Goal: Task Accomplishment & Management: Use online tool/utility

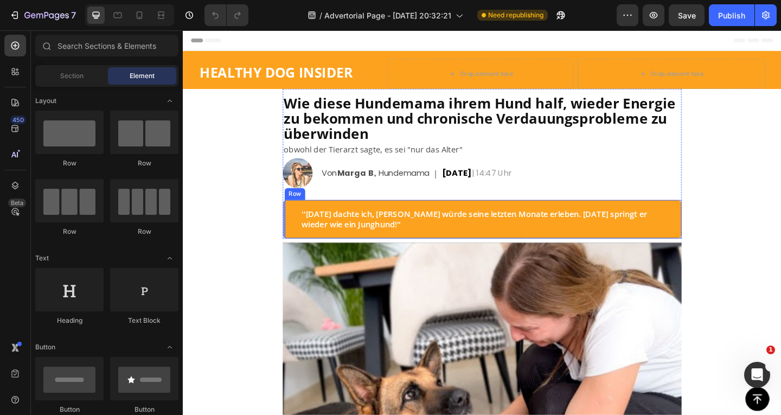
click at [291, 245] on div "''[DATE] dachte ich, [PERSON_NAME] würde seine letzten Monate erleben. [DATE] s…" at bounding box center [508, 236] width 434 height 42
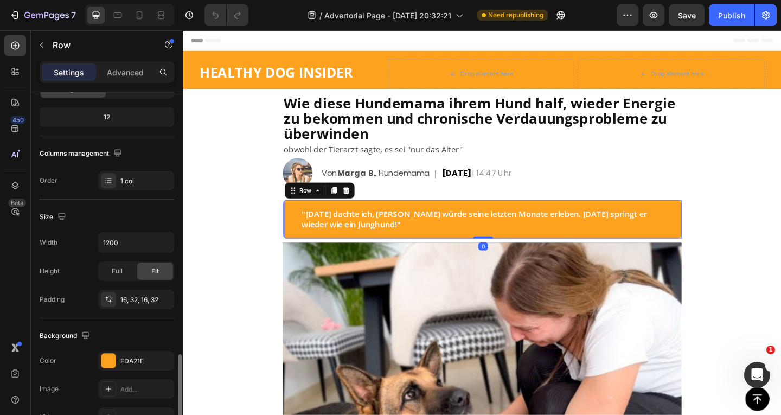
scroll to position [253, 0]
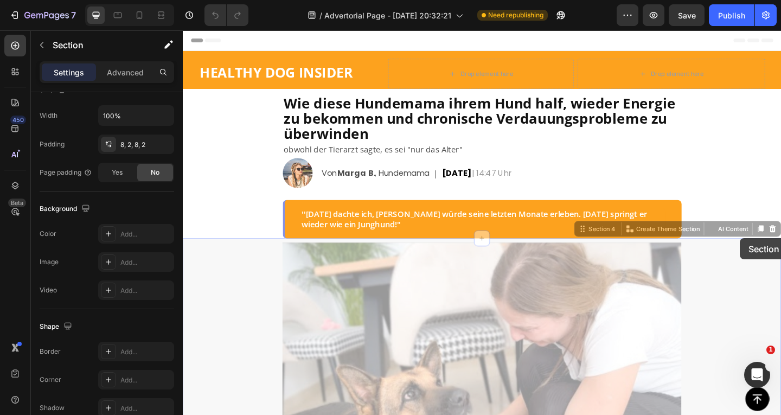
scroll to position [0, 0]
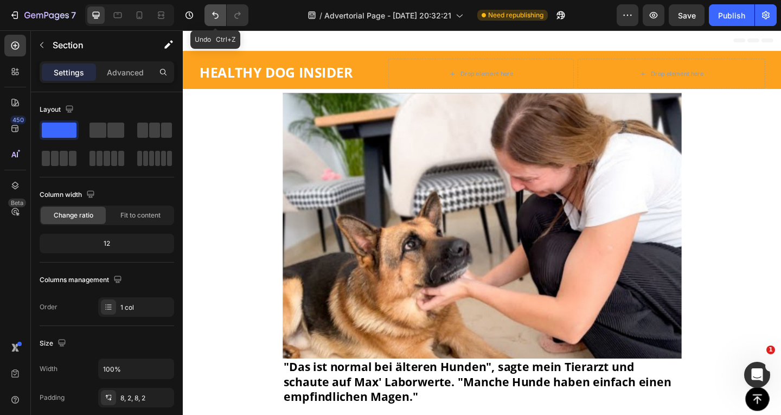
click at [206, 15] on button "Undo/Redo" at bounding box center [215, 15] width 22 height 22
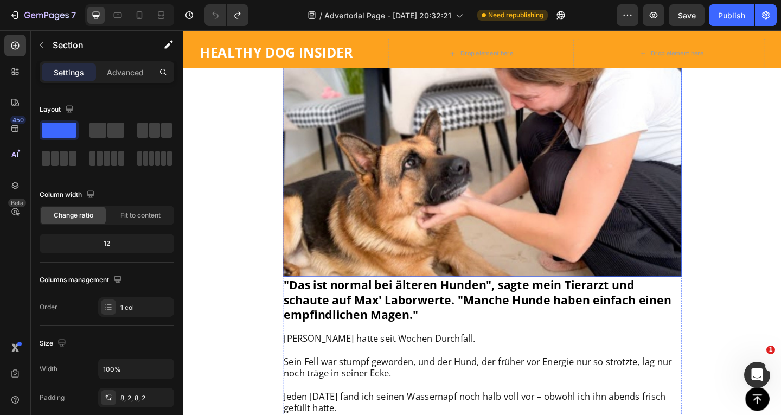
scroll to position [380, 0]
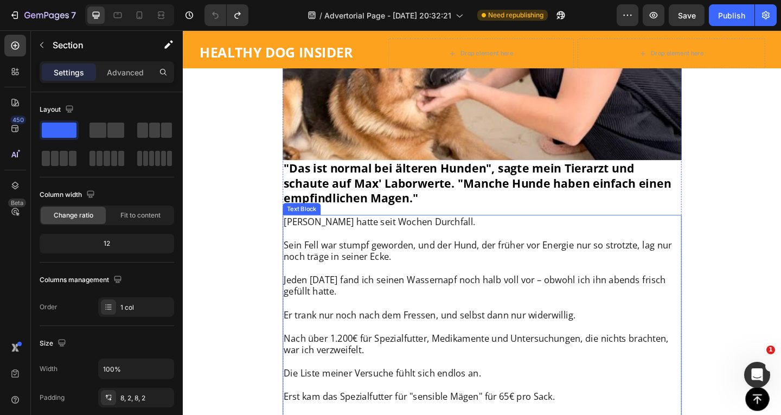
click at [403, 194] on span ""Das ist normal bei älteren Hunden", sagte mein Tierarzt und schaute auf Max' L…" at bounding box center [502, 196] width 421 height 50
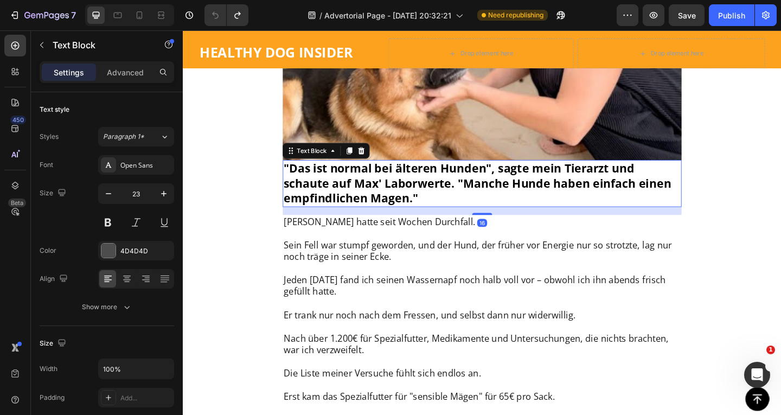
click at [403, 193] on span ""Das ist normal bei älteren Hunden", sagte mein Tierarzt und schaute auf Max' L…" at bounding box center [502, 196] width 421 height 50
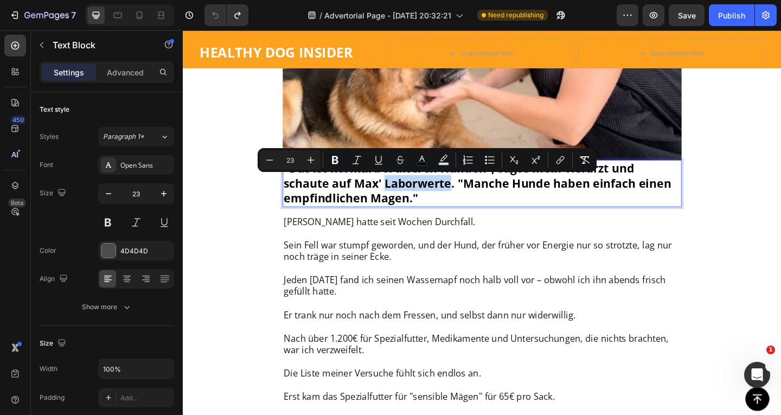
click at [386, 266] on p "Sein Fell war stumpf geworden, und der Hund, der früher vor Energie nur so stro…" at bounding box center [508, 270] width 432 height 25
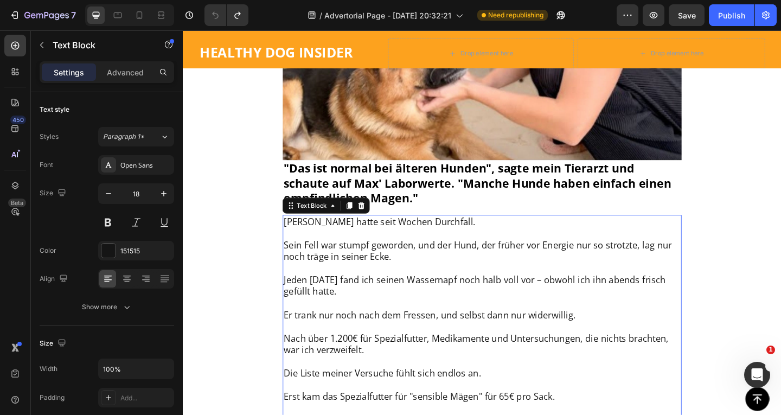
click at [386, 266] on p "Sein Fell war stumpf geworden, und der Hund, der früher vor Energie nur so stro…" at bounding box center [508, 270] width 432 height 25
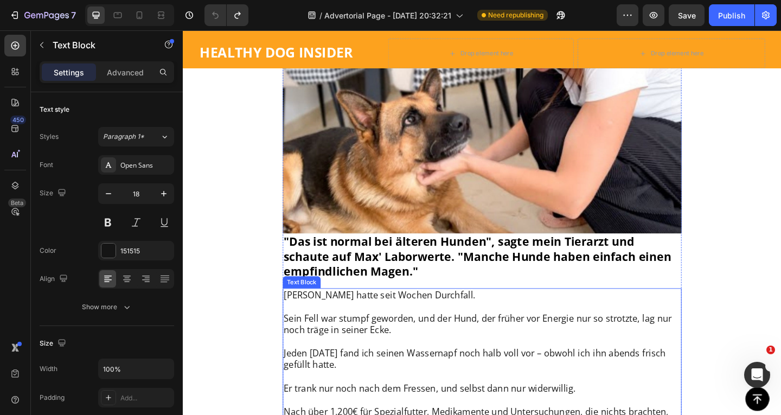
scroll to position [0, 0]
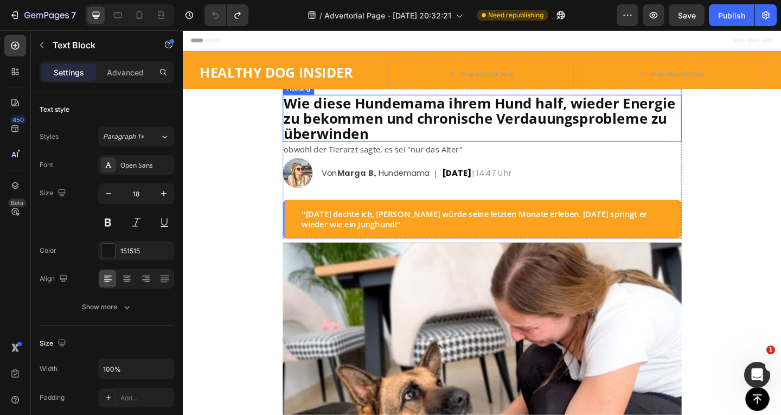
click at [387, 129] on span "Wie diese Hundemama ihrem Hund half, wieder Energie zu bekommen und chronische …" at bounding box center [505, 125] width 426 height 53
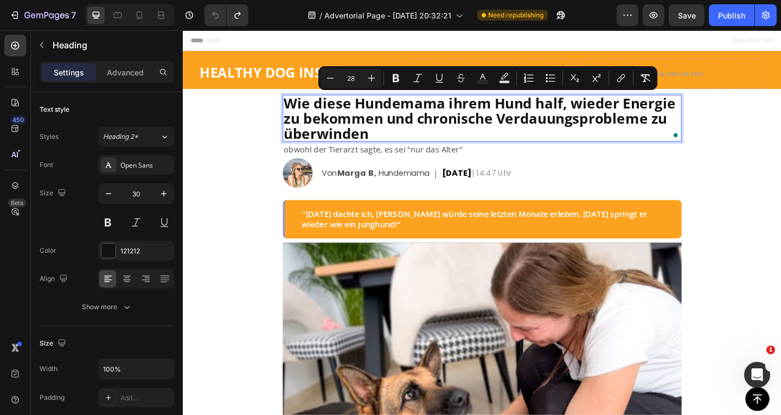
click at [613, 121] on span "Wie diese Hundemama ihrem Hund half, wieder Energie zu bekommen und chronische …" at bounding box center [505, 125] width 426 height 53
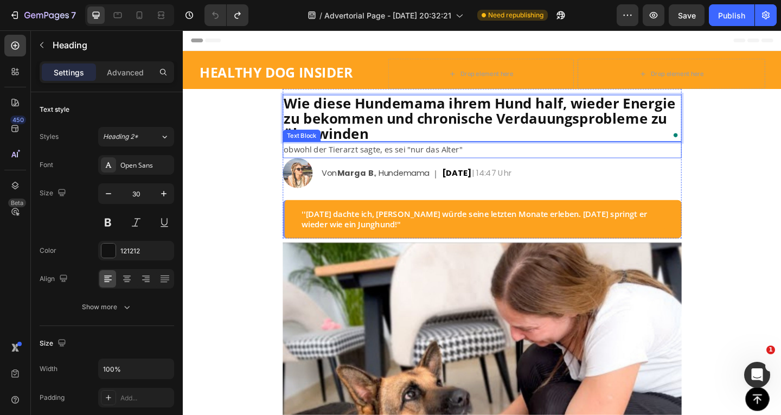
click at [360, 159] on p "obwohl der Tierarzt sagte, es sei "nur das Alter"" at bounding box center [508, 160] width 432 height 16
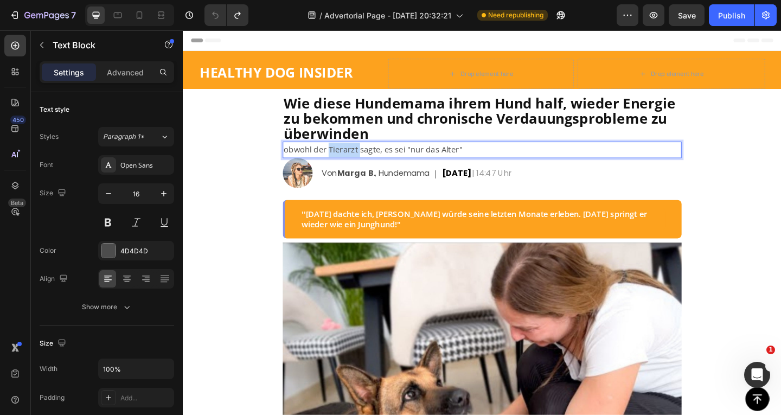
click at [360, 159] on p "obwohl der Tierarzt sagte, es sei "nur das Alter"" at bounding box center [508, 160] width 432 height 16
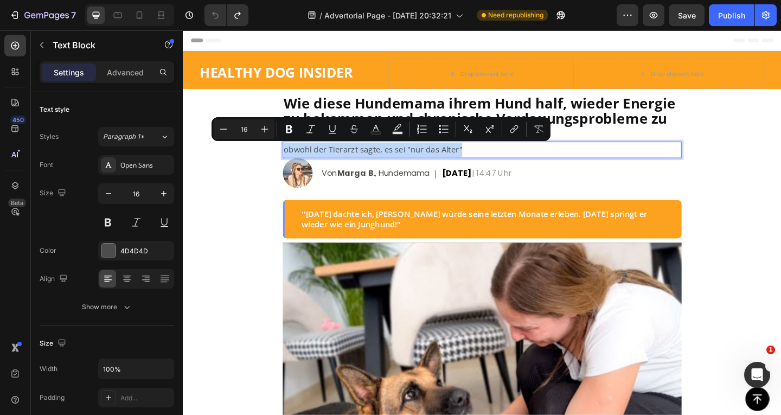
copy p "obwohl der Tierarzt sagte, es sei "nur das Alter""
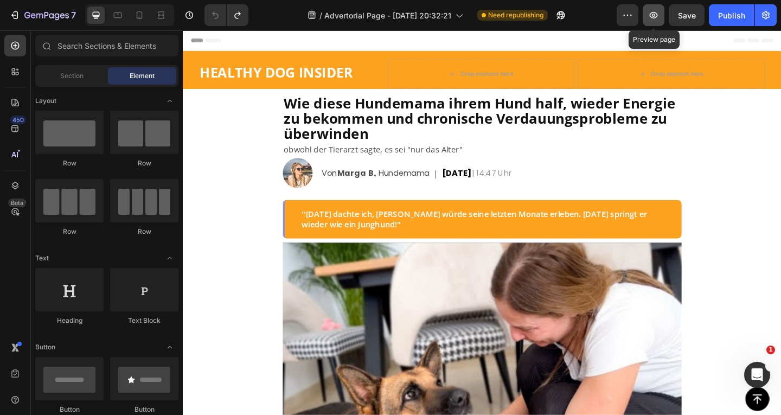
click at [644, 18] on button "button" at bounding box center [654, 15] width 22 height 22
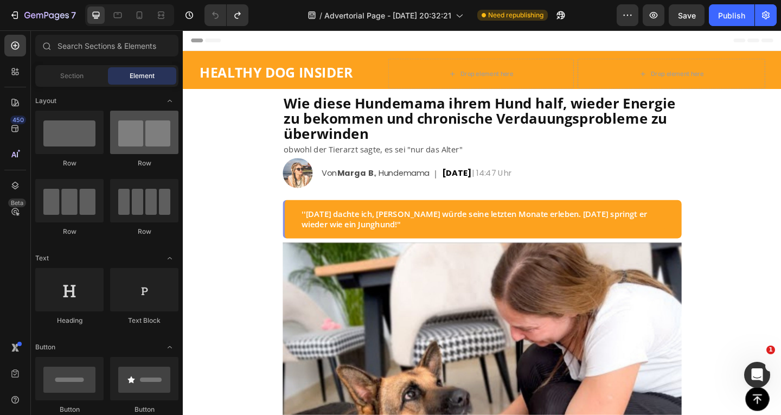
click at [124, 135] on div at bounding box center [144, 132] width 68 height 43
click at [135, 111] on div at bounding box center [144, 132] width 68 height 43
click at [137, 126] on div at bounding box center [144, 132] width 68 height 43
click at [58, 80] on div "Section" at bounding box center [71, 75] width 68 height 17
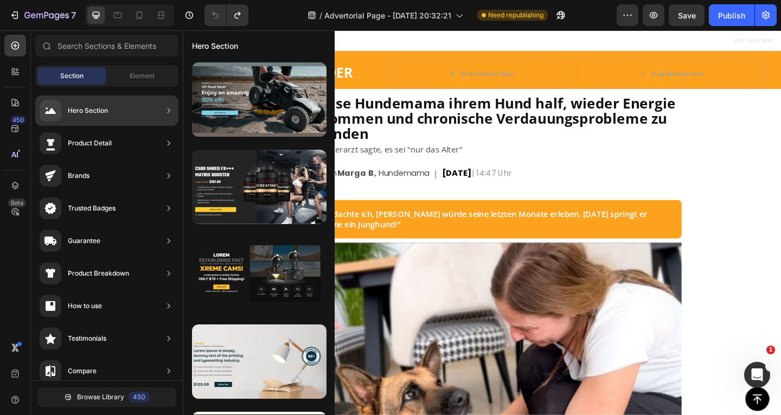
click at [171, 204] on icon at bounding box center [168, 208] width 11 height 11
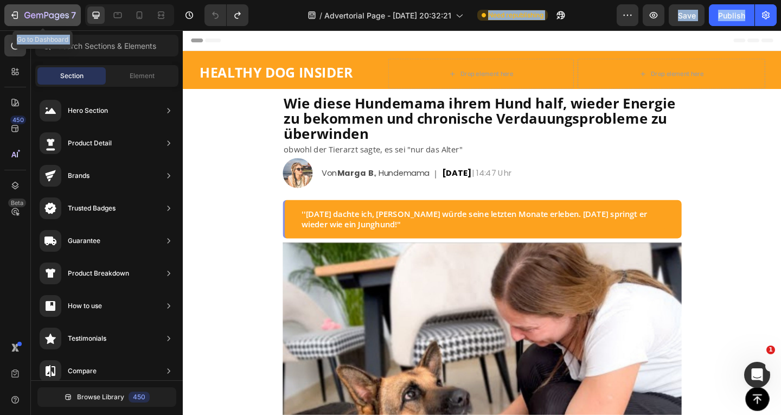
drag, startPoint x: 15, startPoint y: 41, endPoint x: 16, endPoint y: 15, distance: 26.1
click at [16, 0] on div "7 Go to Dashboard / Advertorial Page - [DATE] 20:32:21 Need republishing Previe…" at bounding box center [390, 0] width 781 height 0
click at [16, 15] on icon "button" at bounding box center [14, 15] width 11 height 11
